Goal: Find specific page/section: Find specific page/section

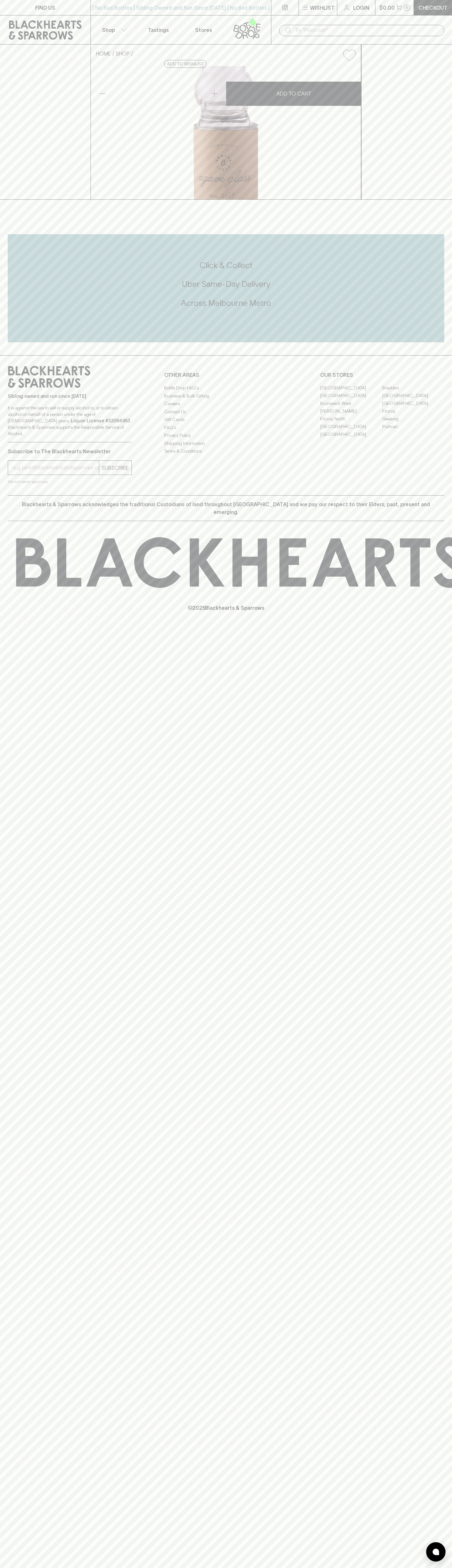
click at [330, 15] on button "Wishlist" at bounding box center [317, 7] width 38 height 15
click at [422, 704] on div at bounding box center [226, 784] width 452 height 1568
click at [149, 1567] on html "FIND US | No Bad Bottles | Sibling Owned and Run Since [DATE] | No Bad Bottles …" at bounding box center [226, 784] width 452 height 1568
click at [19, 1247] on div at bounding box center [226, 784] width 452 height 1568
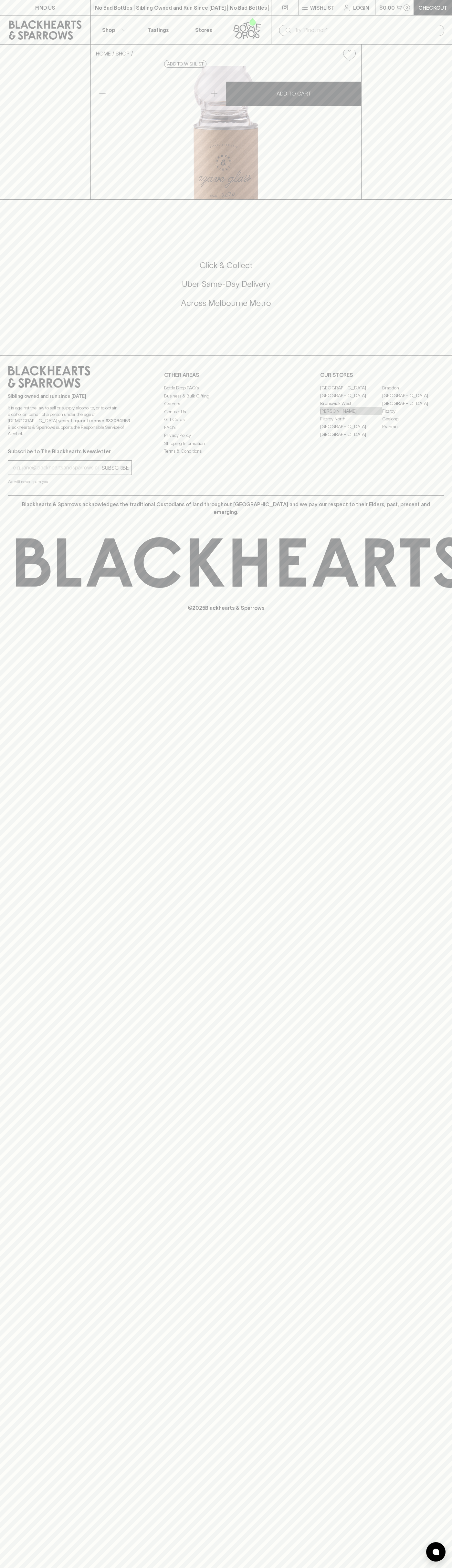
click at [351, 415] on link "[PERSON_NAME]" at bounding box center [351, 411] width 62 height 8
